Goal: Information Seeking & Learning: Learn about a topic

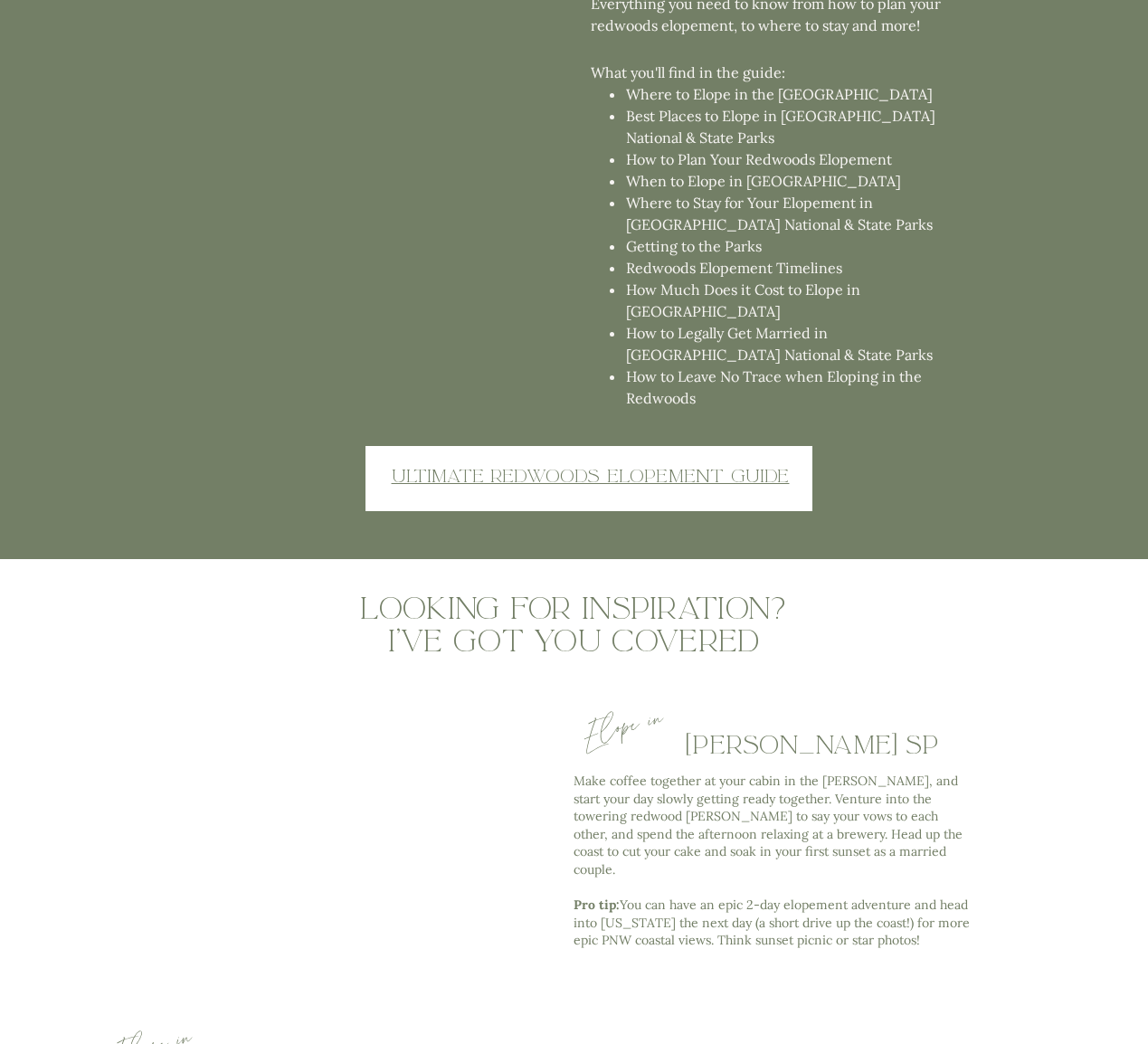
scroll to position [4715, 0]
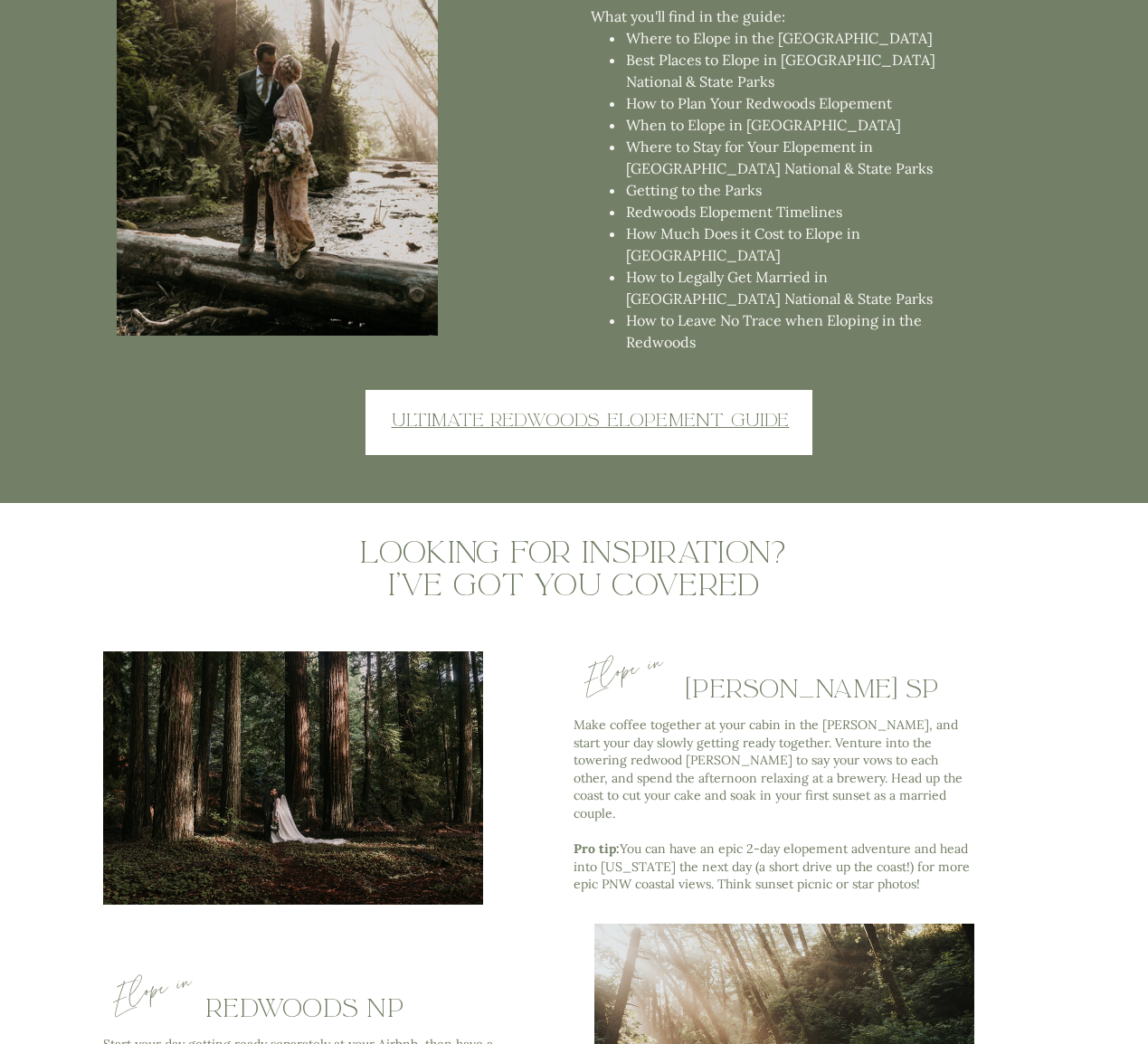
click at [534, 403] on div at bounding box center [589, 423] width 447 height 65
click at [534, 427] on u "Ultimate redwoods elopement guide" at bounding box center [591, 420] width 398 height 24
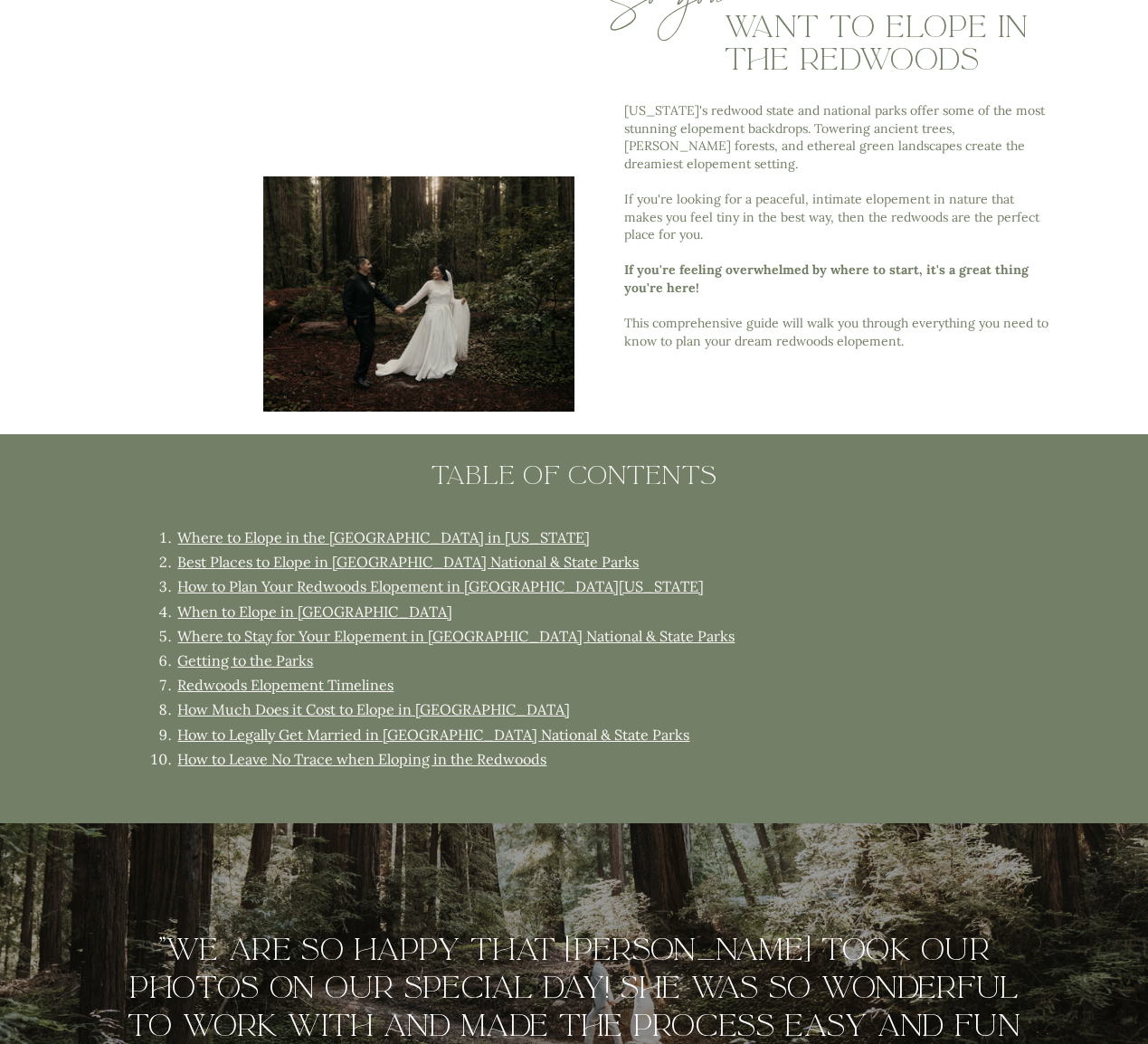
scroll to position [921, 0]
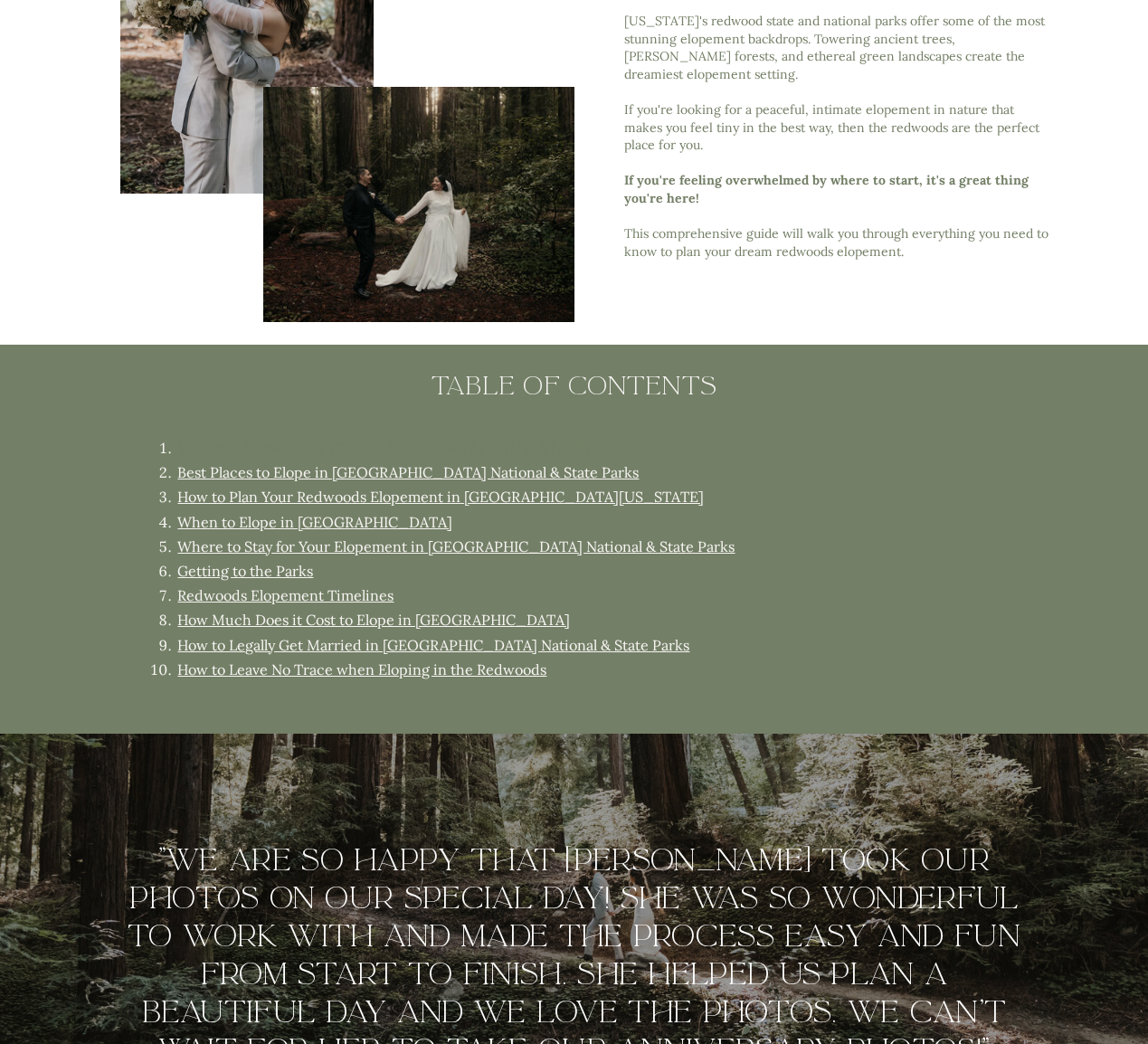
click at [382, 444] on link "Where to Elope in the [GEOGRAPHIC_DATA] in [US_STATE]" at bounding box center [384, 448] width 413 height 18
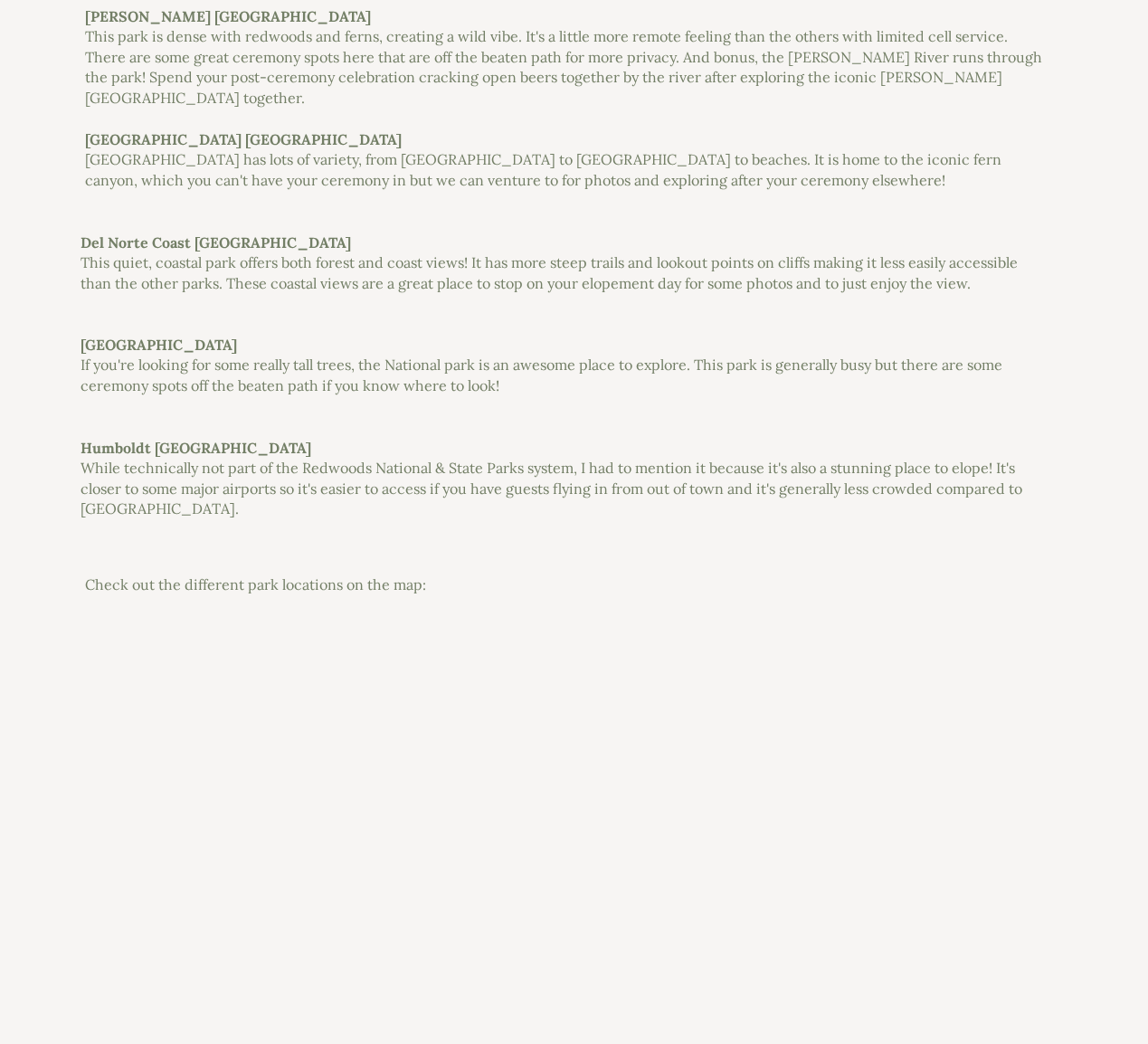
scroll to position [3959, 0]
